Goal: Check status: Check status

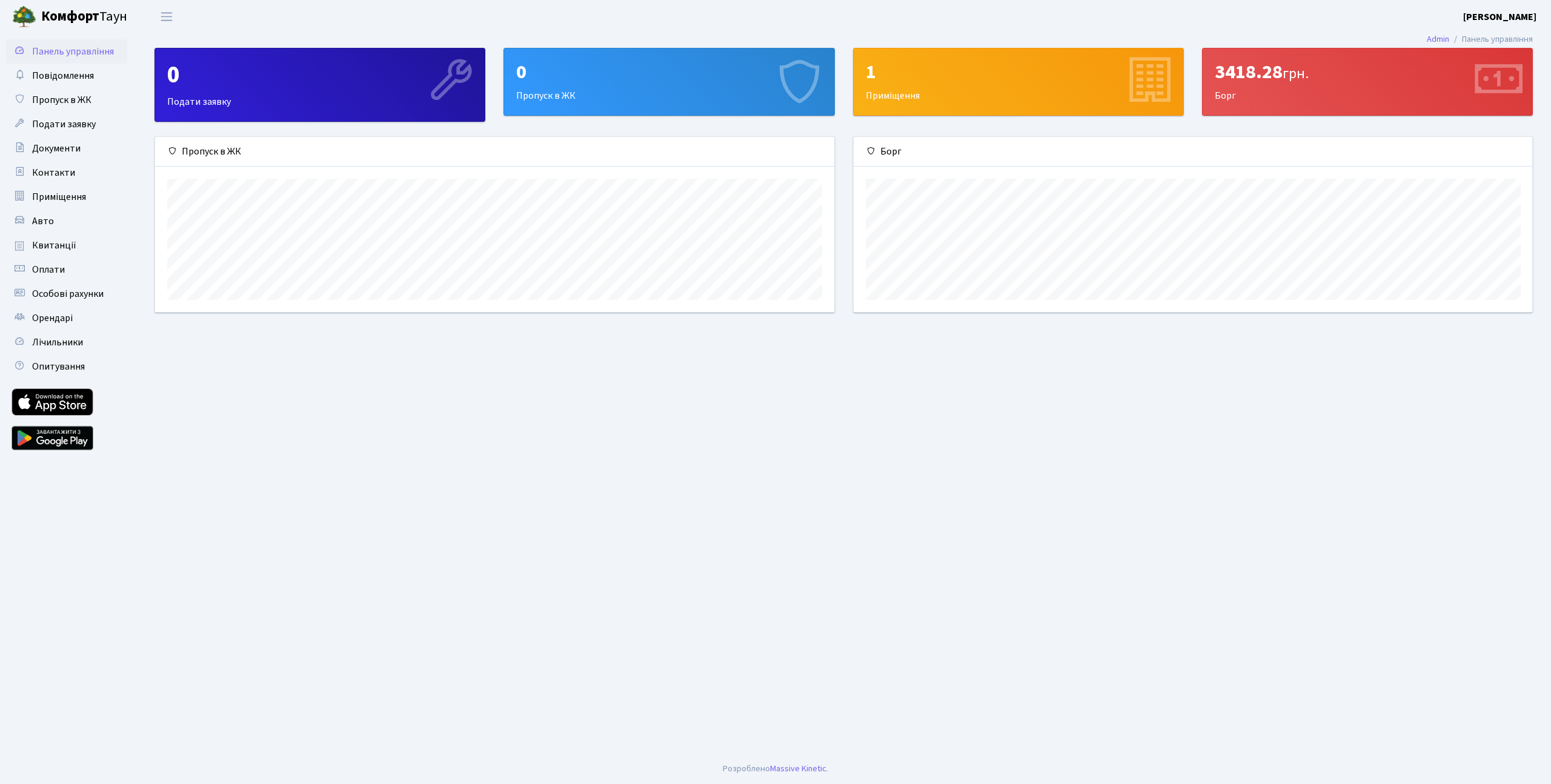
scroll to position [175, 678]
click at [66, 165] on link "Контакти" at bounding box center [67, 173] width 121 height 24
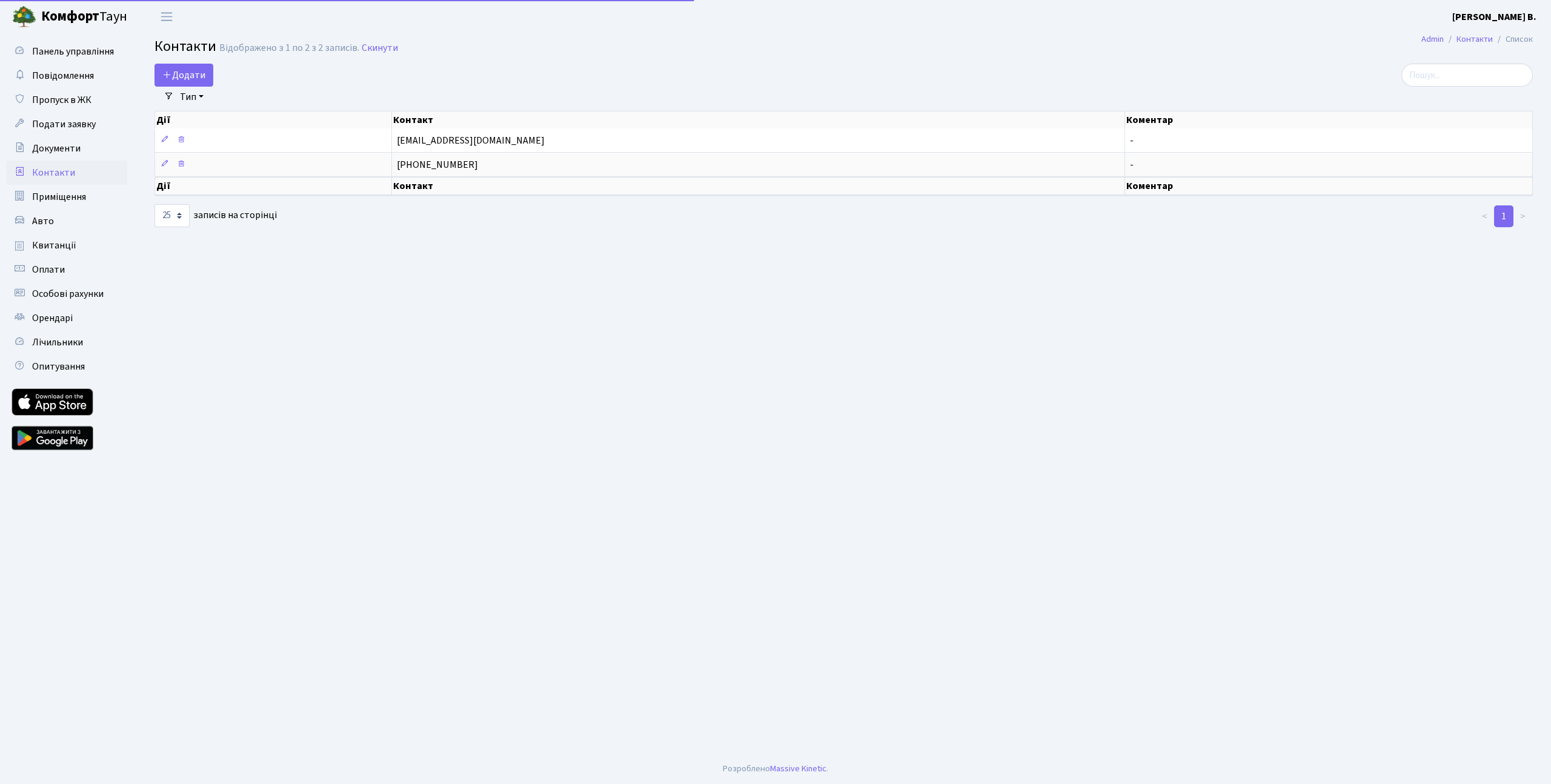
select select "25"
click at [56, 216] on link "Авто" at bounding box center [67, 221] width 121 height 24
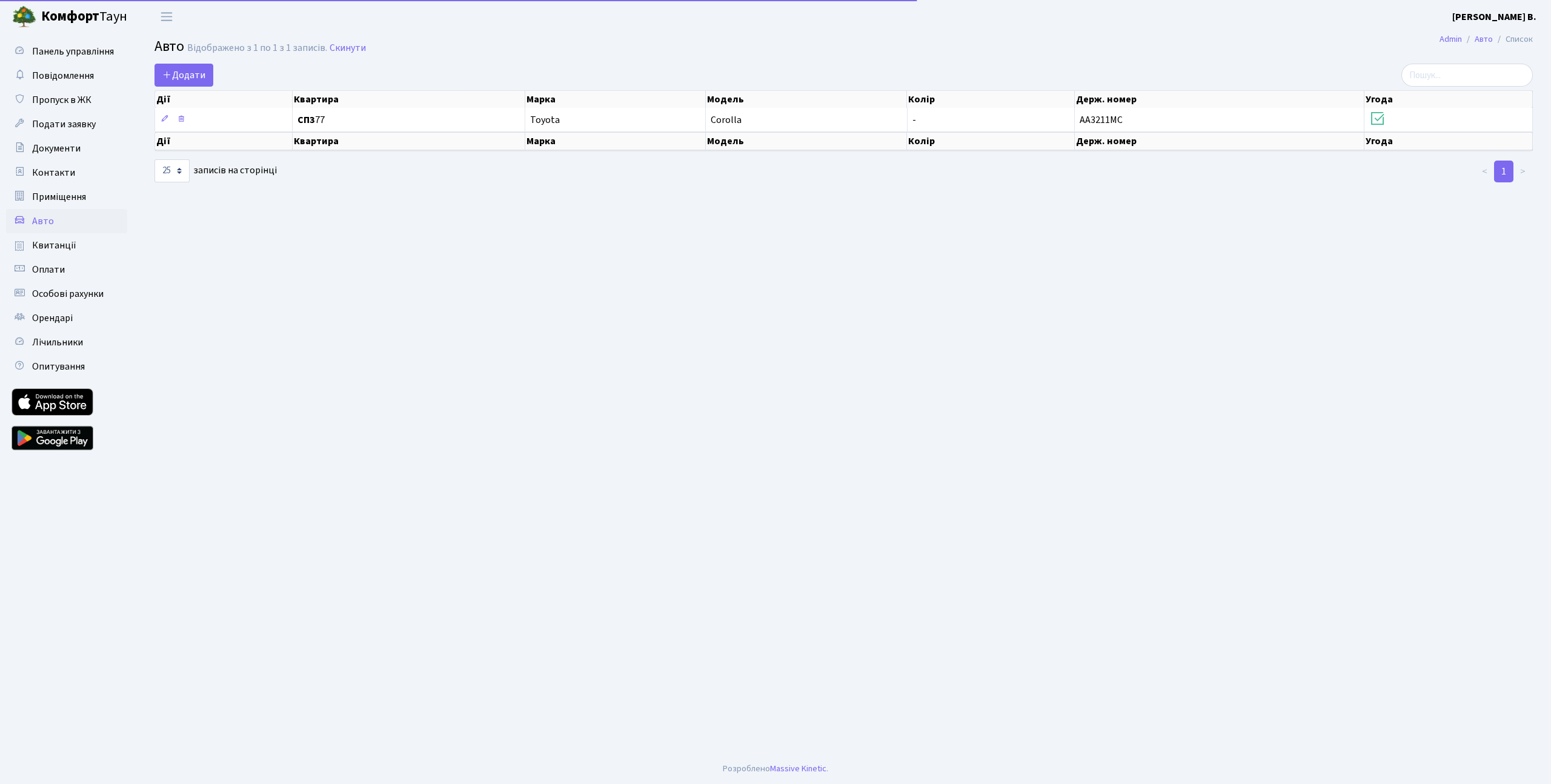
select select "25"
click at [57, 105] on span "Пропуск в ЖК" at bounding box center [61, 99] width 59 height 13
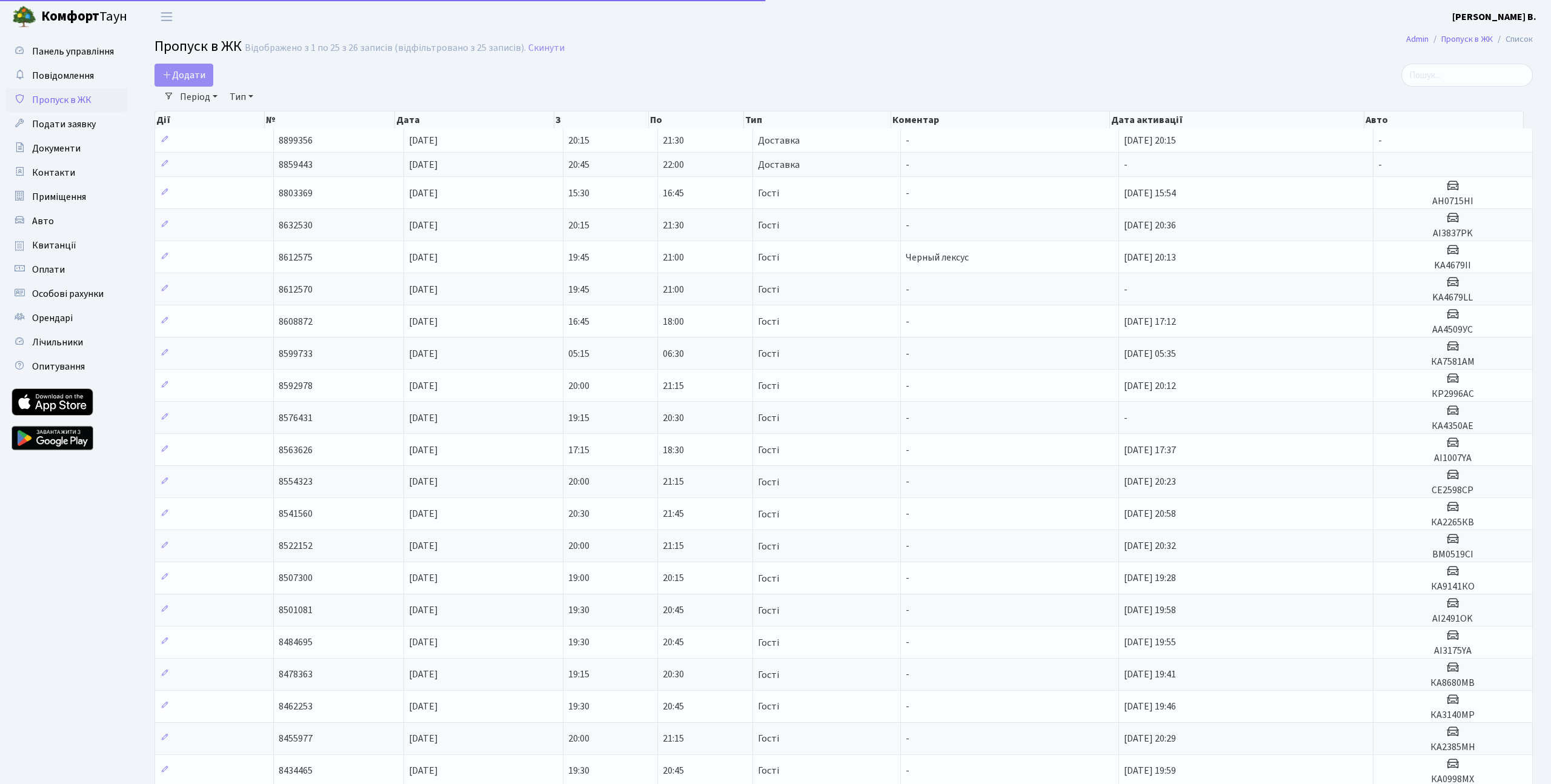
select select "25"
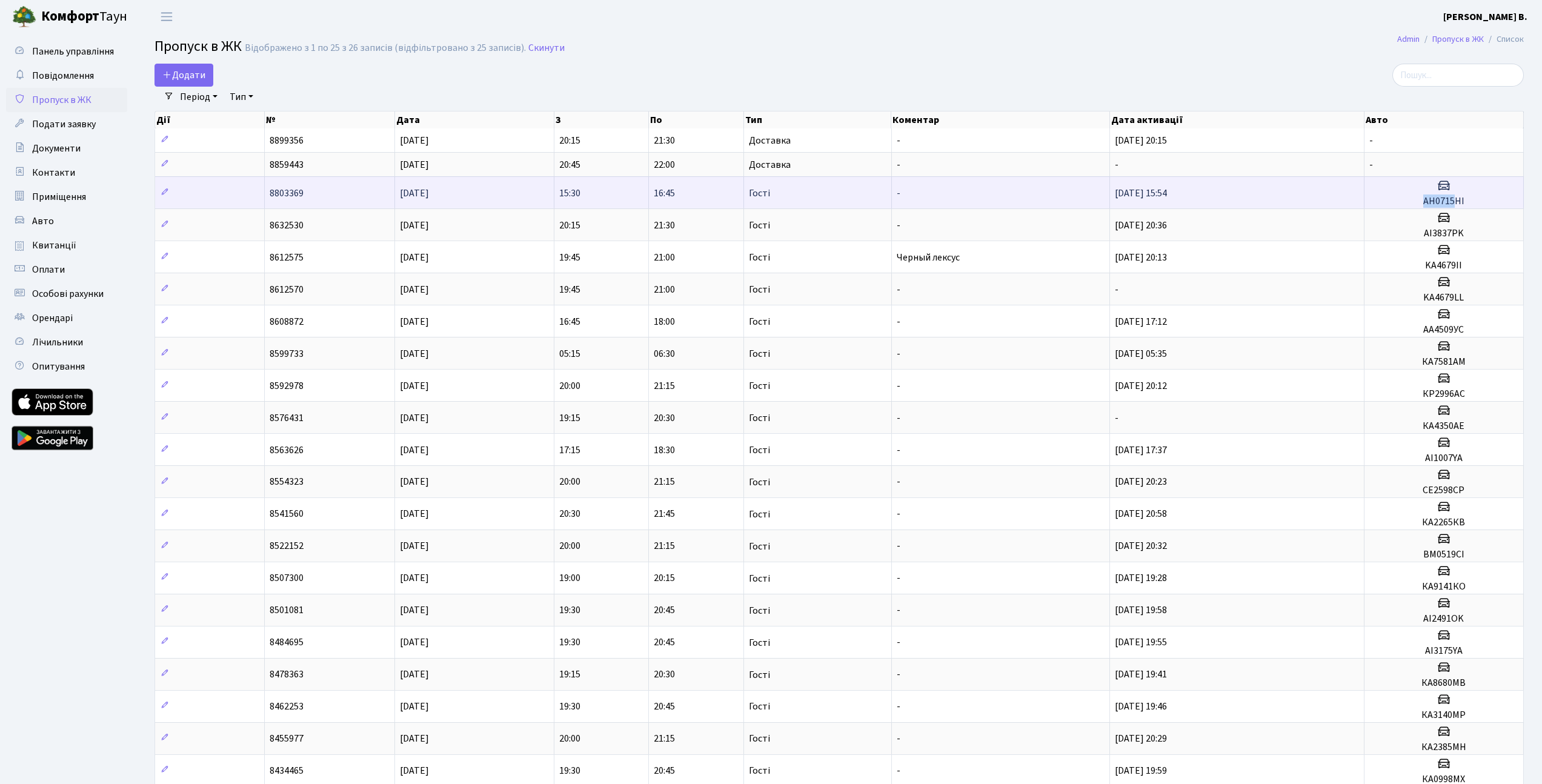
drag, startPoint x: 1415, startPoint y: 201, endPoint x: 1476, endPoint y: 201, distance: 61.0
click at [1462, 201] on h5 "АН0715НI" at bounding box center [1444, 201] width 149 height 11
drag, startPoint x: 1480, startPoint y: 201, endPoint x: 1421, endPoint y: 196, distance: 59.2
click at [1421, 196] on h5 "АН0715НI" at bounding box center [1444, 201] width 149 height 11
drag, startPoint x: 1421, startPoint y: 196, endPoint x: 1473, endPoint y: 197, distance: 52.0
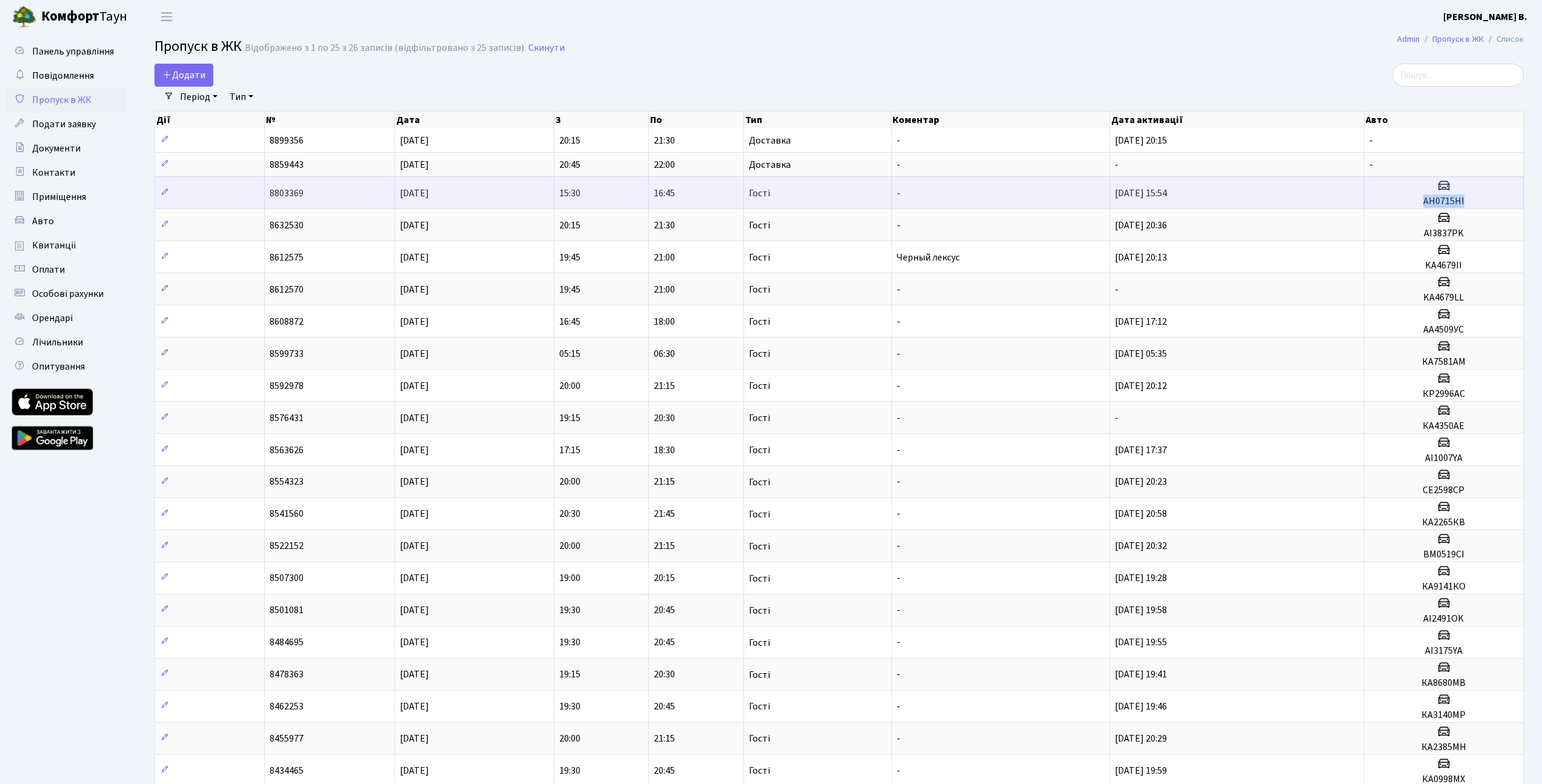
click at [1473, 197] on h5 "АН0715НI" at bounding box center [1444, 201] width 149 height 11
copy h5 "АН0715НI"
drag, startPoint x: 458, startPoint y: 198, endPoint x: 396, endPoint y: 191, distance: 62.4
click at [396, 191] on td "[DATE]" at bounding box center [475, 192] width 159 height 32
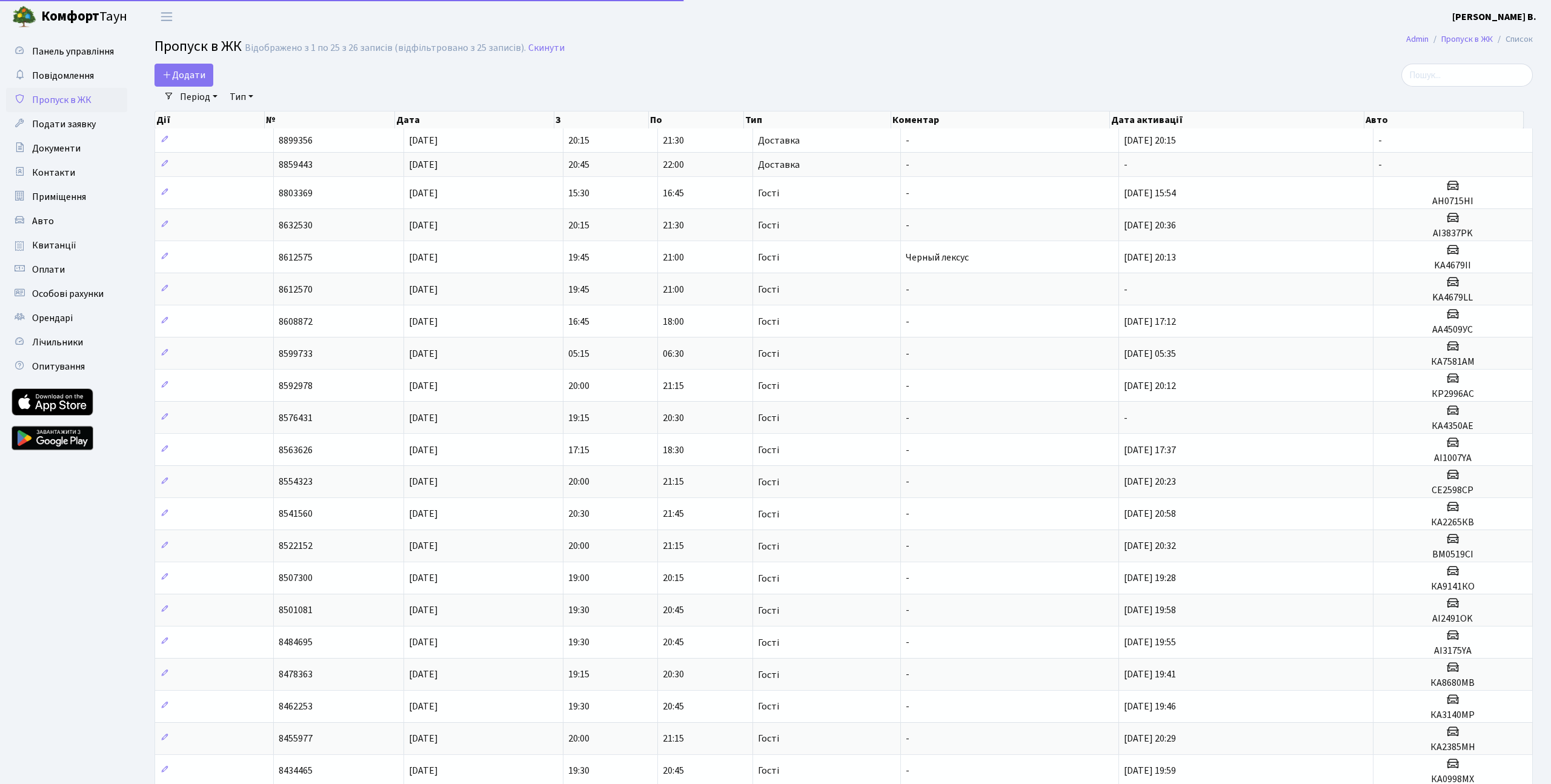
select select "25"
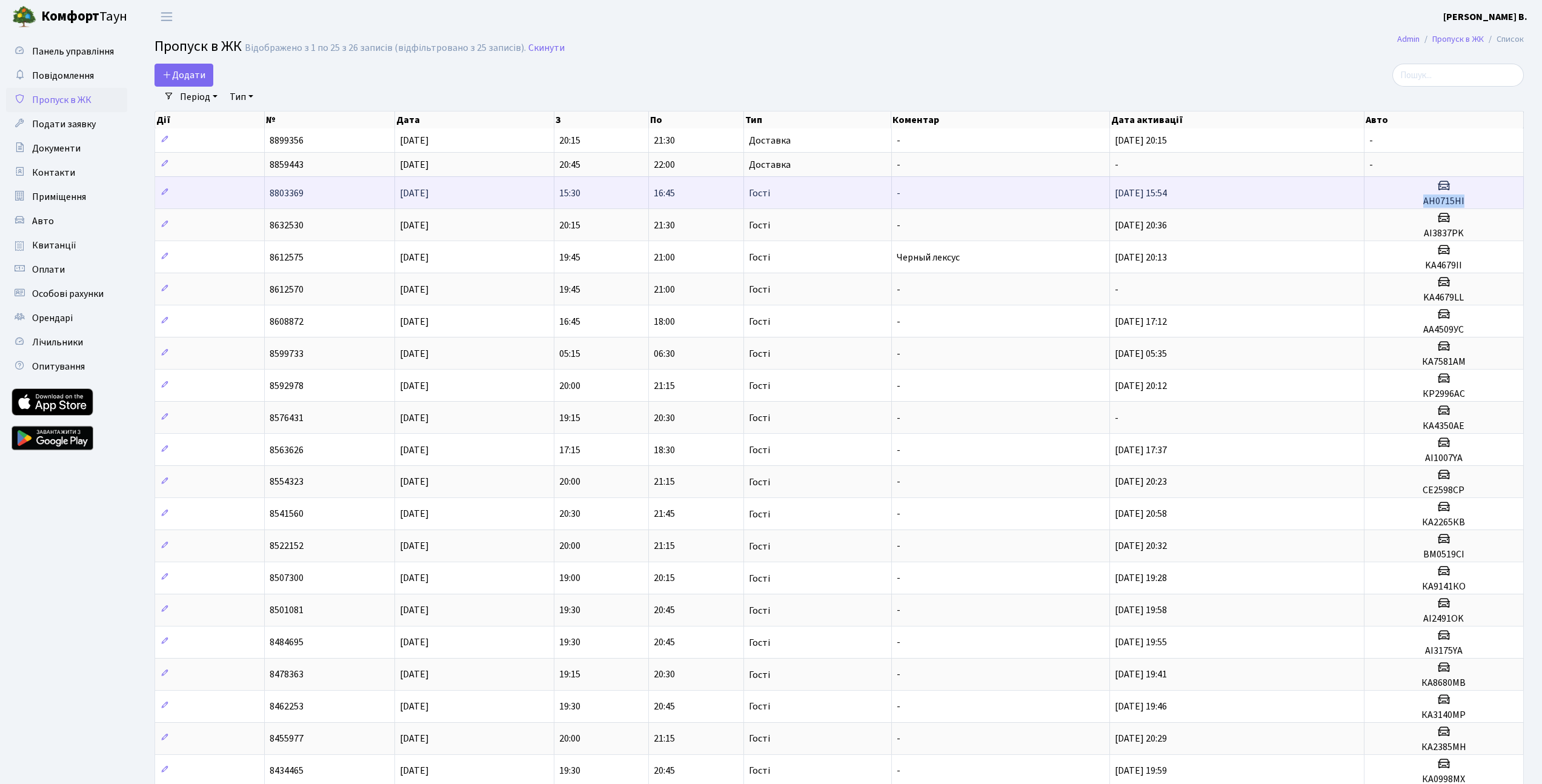
drag, startPoint x: 1422, startPoint y: 200, endPoint x: 1469, endPoint y: 199, distance: 47.0
click at [1469, 199] on h5 "АН0715НI" at bounding box center [1444, 201] width 149 height 11
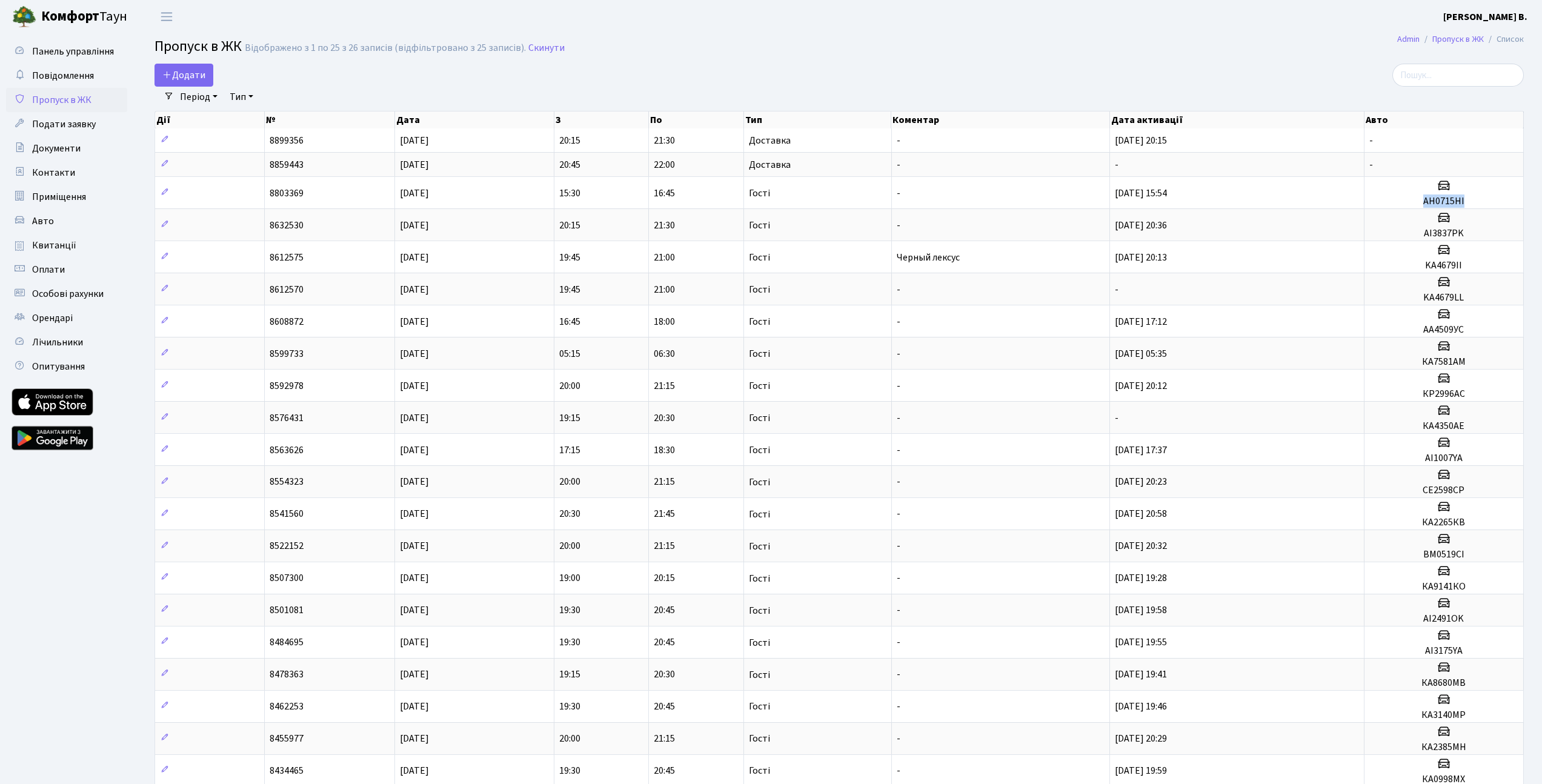
copy h5 "АН0715НI"
